Goal: Book appointment/travel/reservation

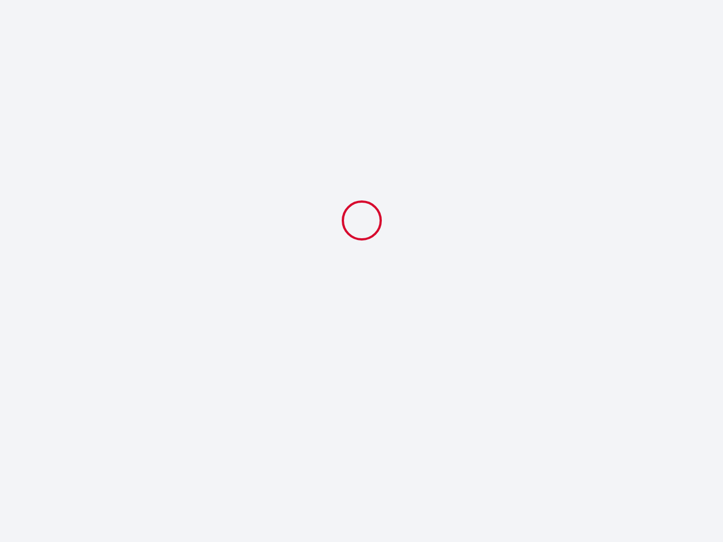
select select
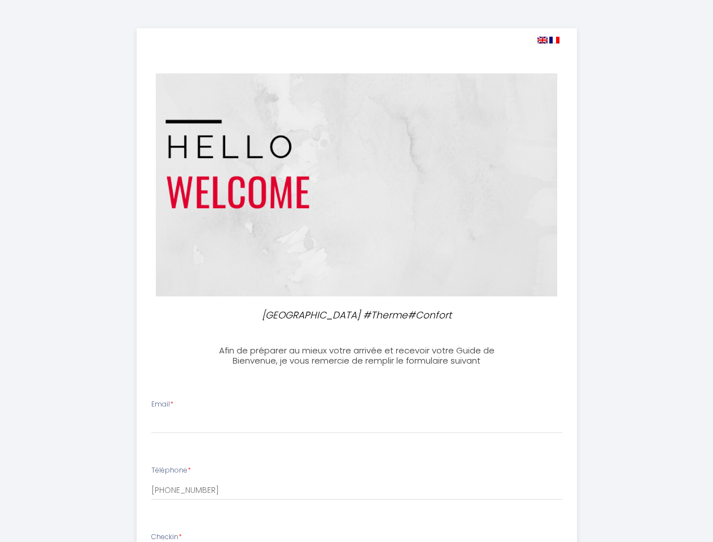
click at [542, 40] on img at bounding box center [543, 40] width 10 height 7
select select
click at [555, 40] on img at bounding box center [555, 40] width 10 height 7
select select
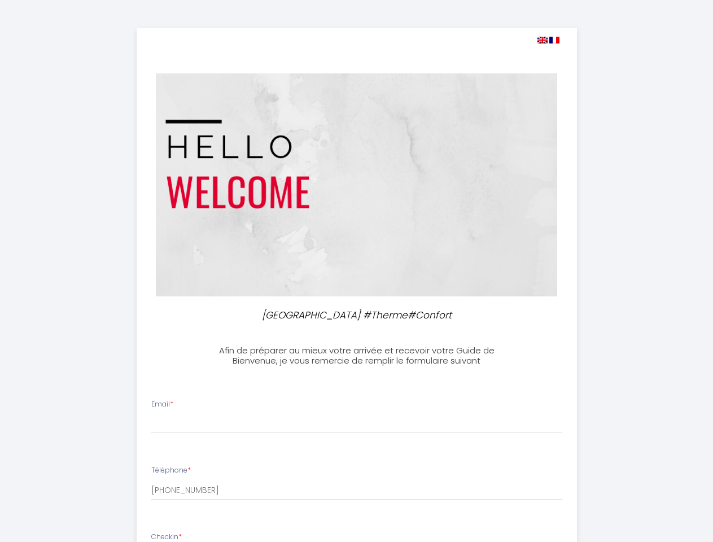
select select
